Goal: Information Seeking & Learning: Learn about a topic

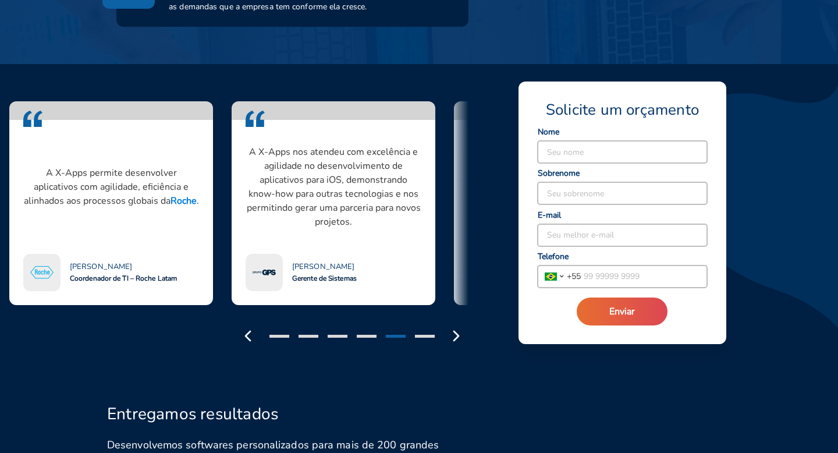
scroll to position [931, 0]
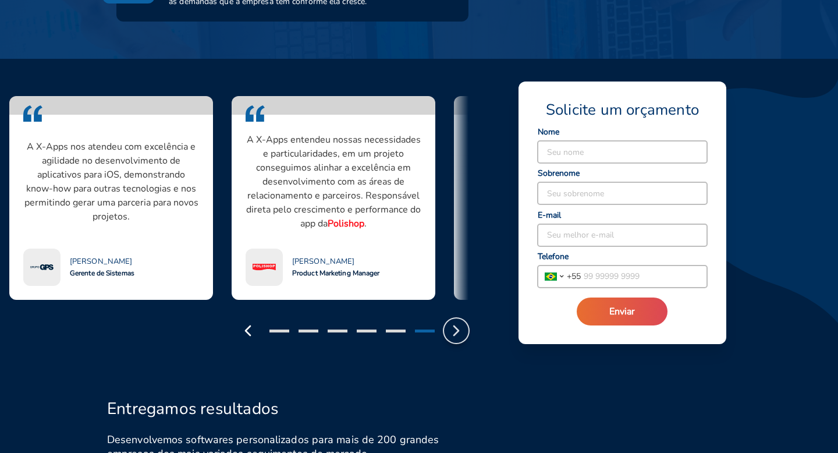
click at [459, 331] on polyline "button" at bounding box center [456, 330] width 5 height 9
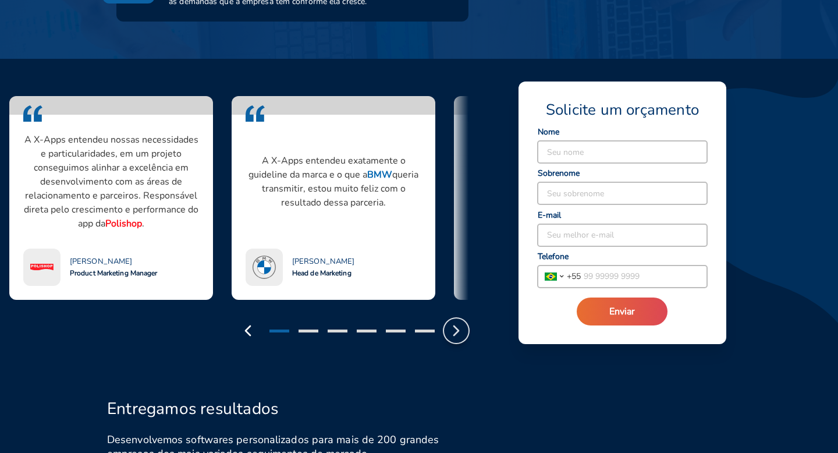
click at [459, 331] on polyline "button" at bounding box center [456, 330] width 5 height 9
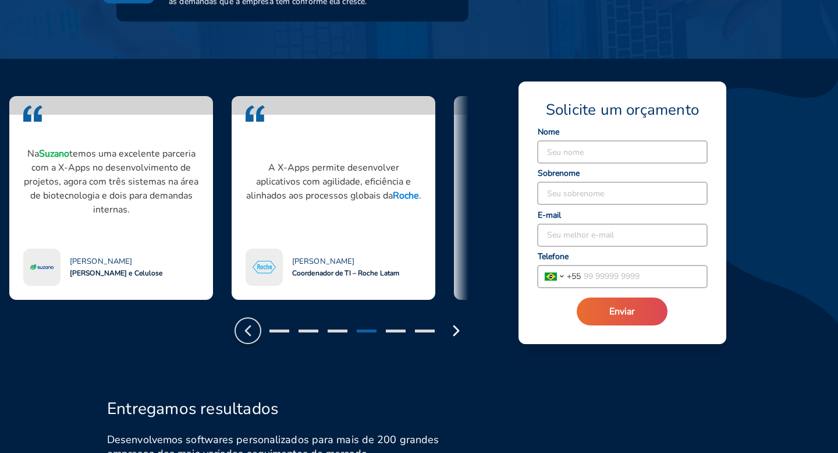
click at [248, 330] on icon "button" at bounding box center [248, 330] width 19 height 19
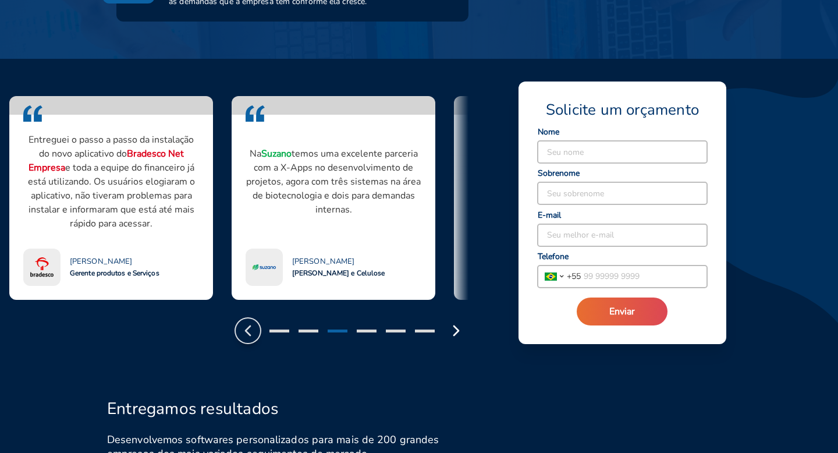
click at [248, 330] on icon "button" at bounding box center [248, 330] width 19 height 19
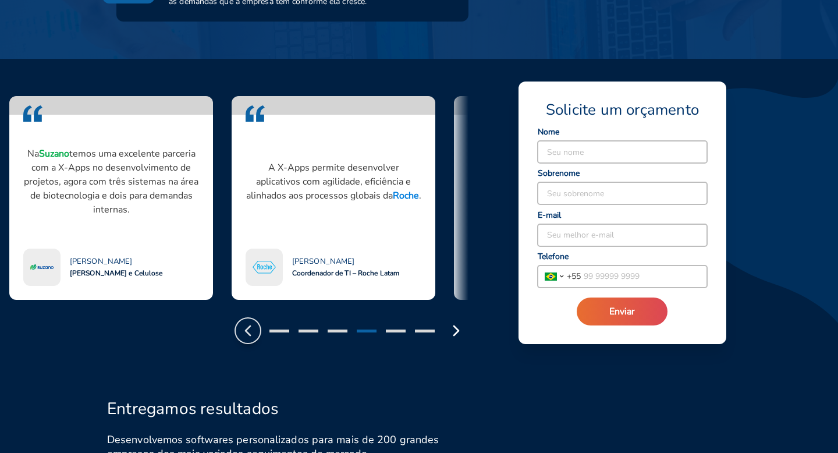
click at [249, 331] on icon "button" at bounding box center [248, 330] width 19 height 19
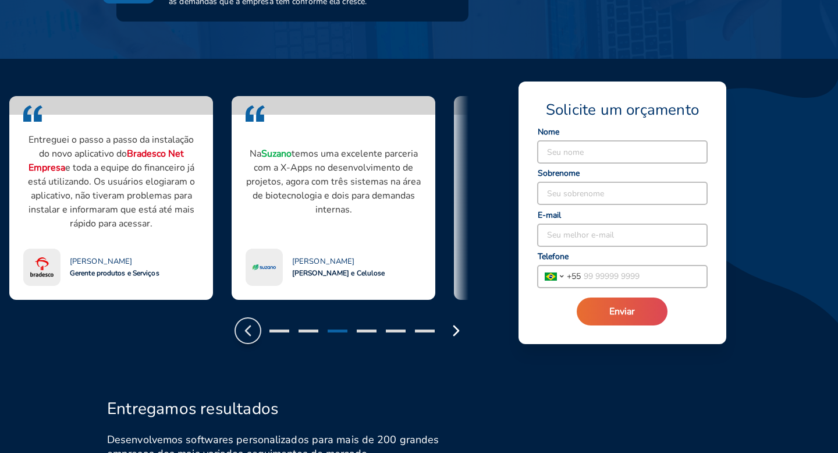
click at [249, 331] on icon "button" at bounding box center [248, 330] width 19 height 19
click at [250, 324] on icon "button" at bounding box center [248, 330] width 19 height 19
click at [249, 334] on polyline "button" at bounding box center [248, 330] width 5 height 9
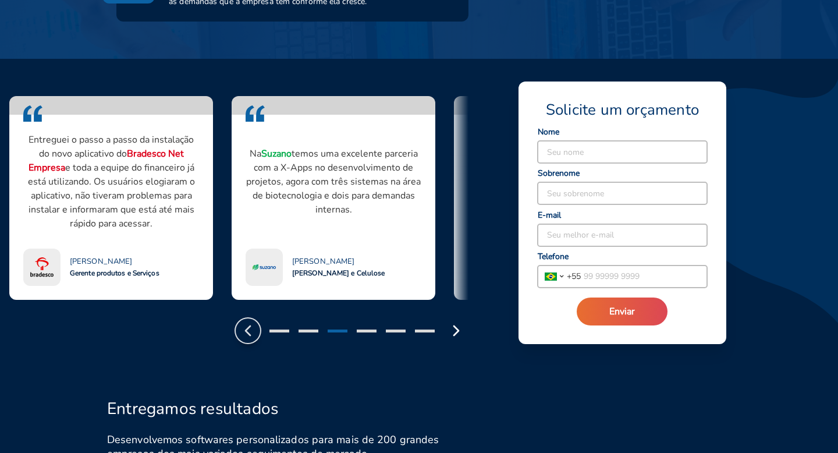
click at [249, 334] on polyline "button" at bounding box center [248, 330] width 5 height 9
